Goal: Information Seeking & Learning: Learn about a topic

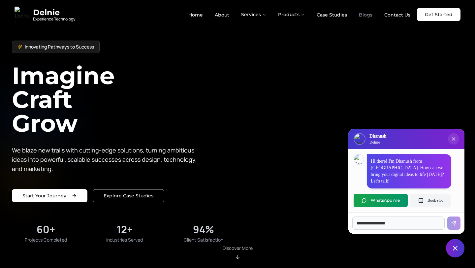
click at [370, 14] on link "Blogs" at bounding box center [366, 14] width 24 height 11
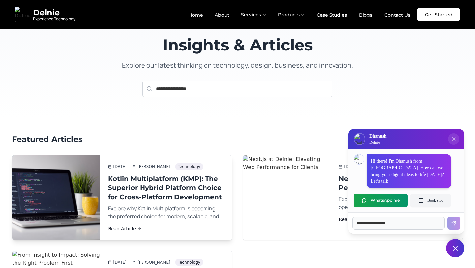
click at [149, 190] on h3 "Kotlin Multiplatform (KMP): The Superior Hybrid Platform Choice for Cross-Platf…" at bounding box center [166, 188] width 116 height 28
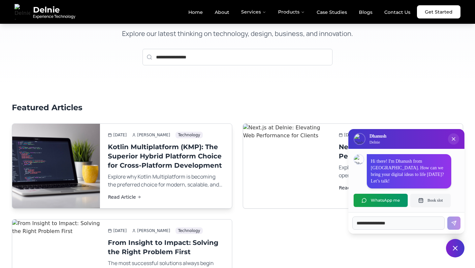
scroll to position [47, 0]
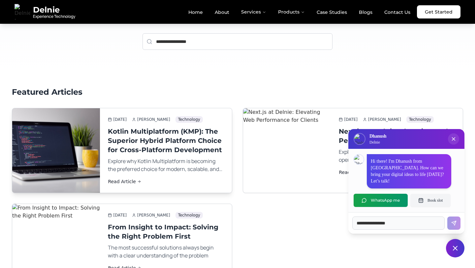
click at [116, 182] on link "Read Article" at bounding box center [166, 181] width 116 height 7
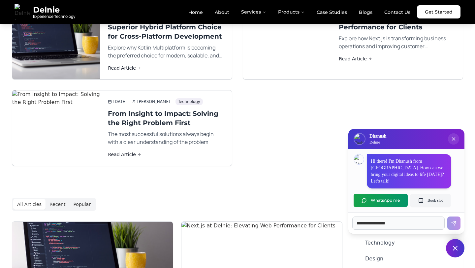
scroll to position [162, 0]
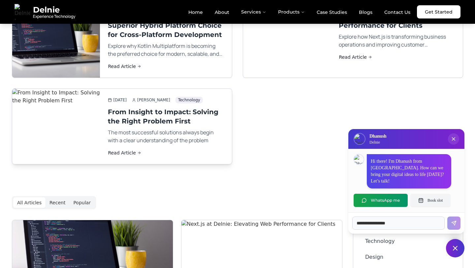
click at [118, 153] on link "Read Article" at bounding box center [166, 152] width 116 height 7
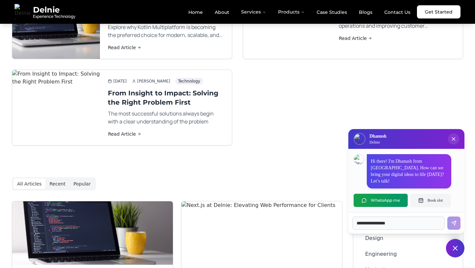
scroll to position [95, 0]
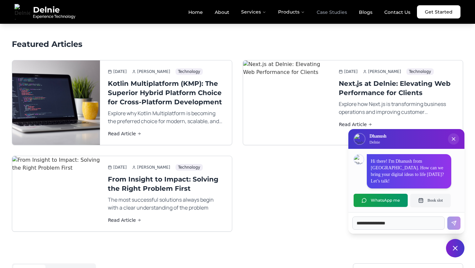
click at [335, 10] on link "Case Studies" at bounding box center [331, 12] width 41 height 11
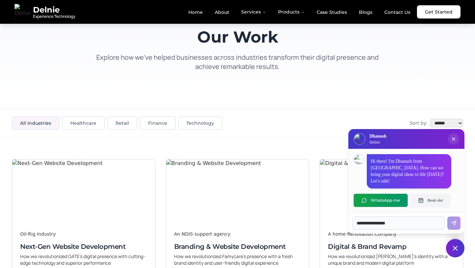
scroll to position [8, 0]
click at [43, 126] on button "All Industries" at bounding box center [35, 122] width 47 height 13
click at [71, 122] on button "Healthcare" at bounding box center [83, 122] width 43 height 13
click at [119, 122] on button "Retail" at bounding box center [122, 122] width 30 height 13
click at [150, 120] on button "Finance" at bounding box center [158, 122] width 36 height 13
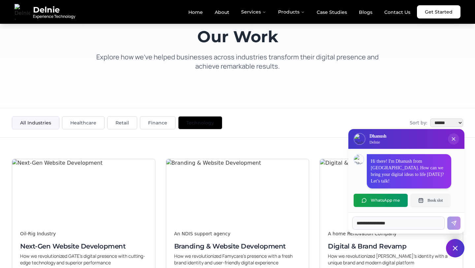
click at [186, 121] on button "Technology" at bounding box center [200, 122] width 44 height 13
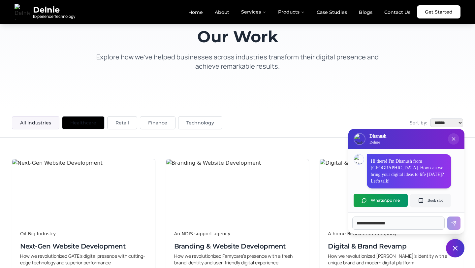
click at [64, 118] on button "Healthcare" at bounding box center [83, 122] width 43 height 13
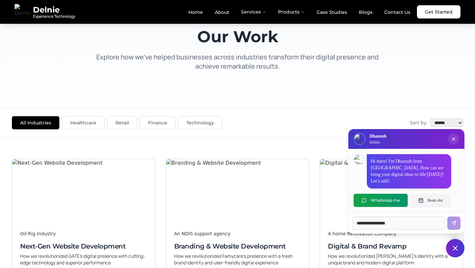
click at [42, 119] on button "All Industries" at bounding box center [35, 122] width 47 height 13
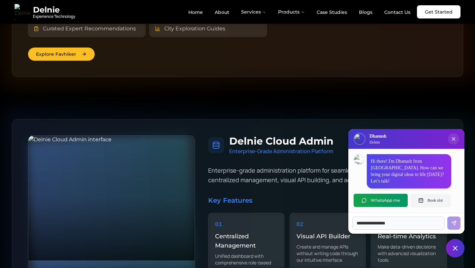
scroll to position [751, 0]
